Goal: Find specific page/section: Find specific page/section

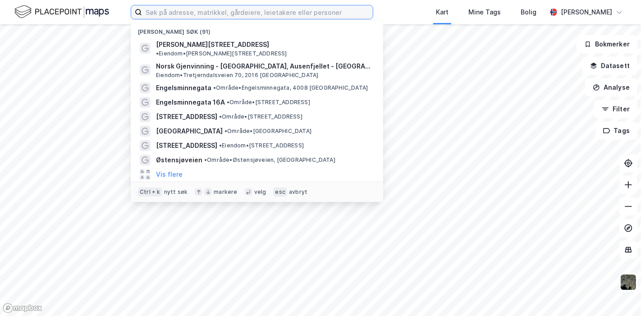
click at [225, 8] on input at bounding box center [257, 12] width 231 height 14
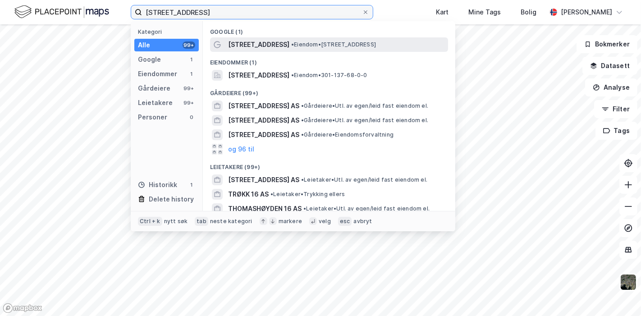
type input "[STREET_ADDRESS]"
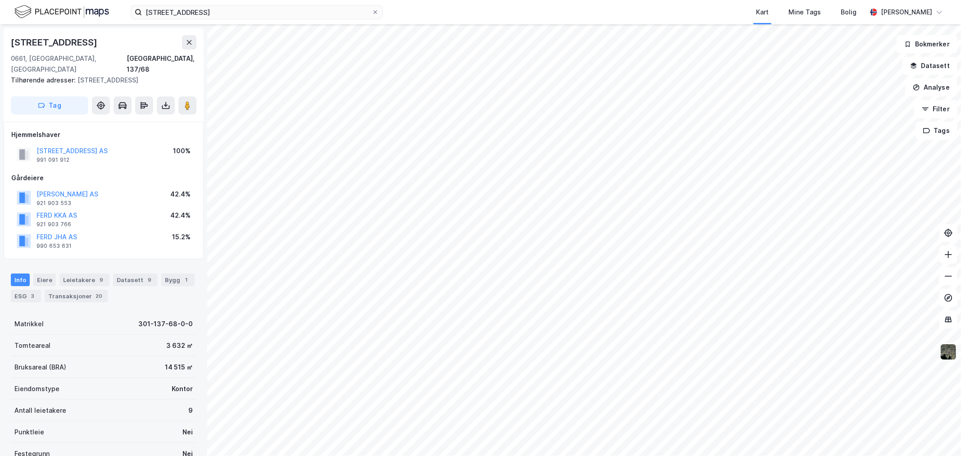
click at [640, 315] on img at bounding box center [948, 351] width 17 height 17
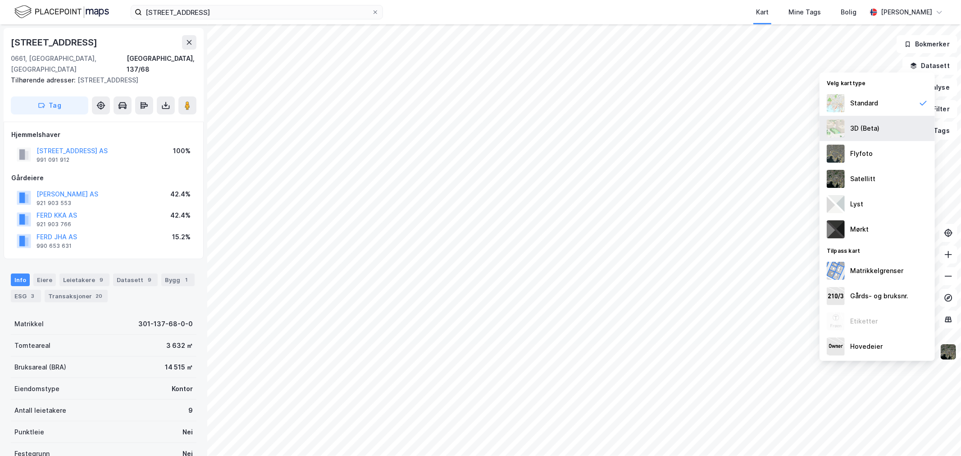
click at [640, 127] on div "3D (Beta)" at bounding box center [864, 128] width 29 height 11
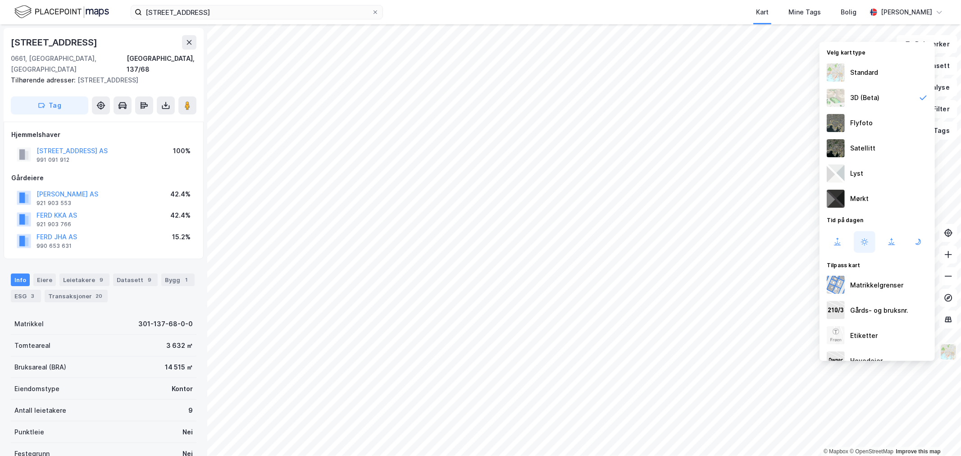
click at [640, 315] on img at bounding box center [948, 351] width 17 height 17
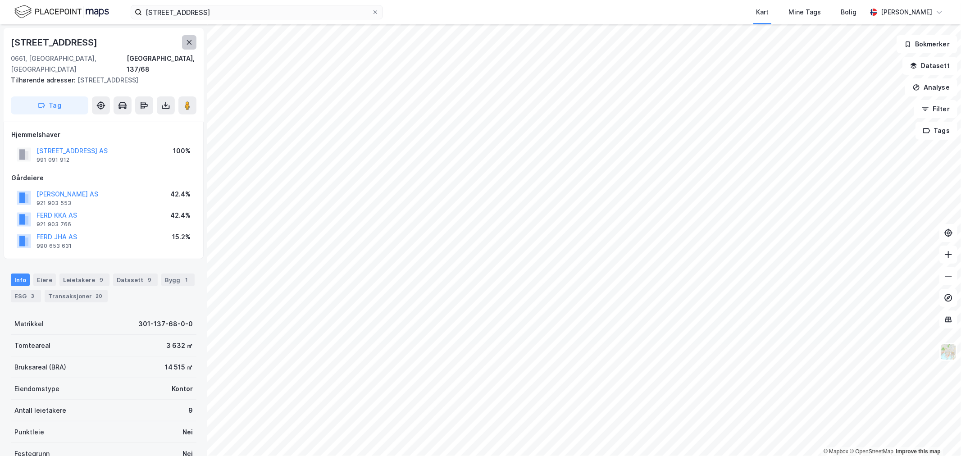
click at [190, 40] on icon at bounding box center [189, 42] width 7 height 7
